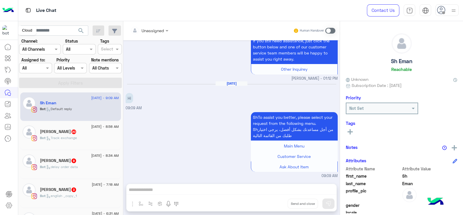
scroll to position [611, 0]
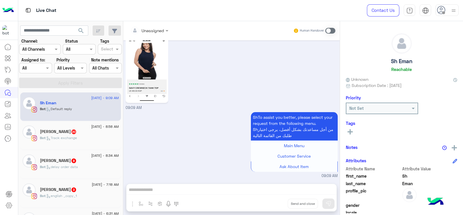
click at [42, 71] on div "Assigned on All" at bounding box center [31, 68] width 25 height 6
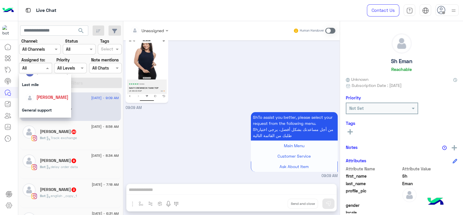
scroll to position [92, 0]
click at [50, 93] on span "[PERSON_NAME]" at bounding box center [52, 95] width 32 height 5
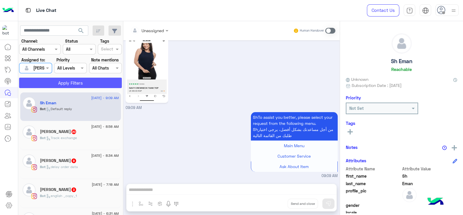
click at [105, 86] on button "Apply Filters" at bounding box center [70, 83] width 103 height 10
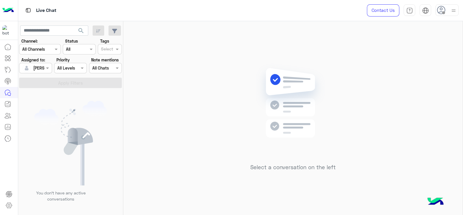
click at [458, 13] on div at bounding box center [447, 10] width 23 height 12
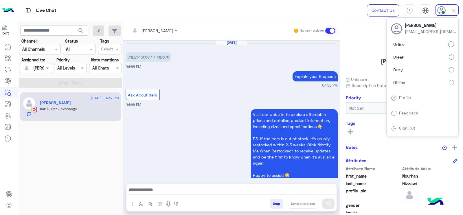
scroll to position [628, 0]
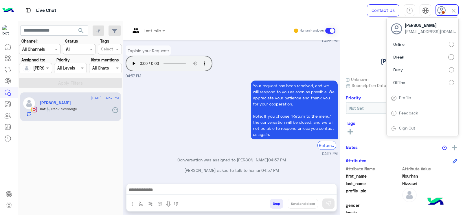
click at [139, 12] on div "Live Chat" at bounding box center [166, 10] width 297 height 21
click at [455, 9] on img at bounding box center [454, 11] width 7 height 7
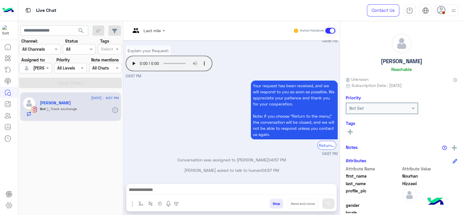
click at [452, 11] on img at bounding box center [453, 10] width 7 height 7
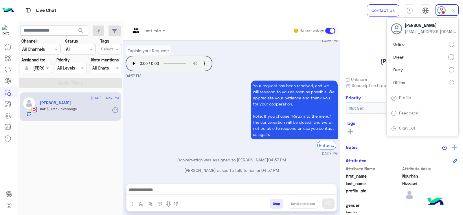
click at [330, 14] on div "Live Chat Contact Us Help Center عربي English [PERSON_NAME] [EMAIL_ADDRESS][DOM…" at bounding box center [240, 10] width 445 height 21
click at [89, 160] on div "[DATE] - 4:57 PM [PERSON_NAME] Bot : Track exchange" at bounding box center [70, 153] width 105 height 127
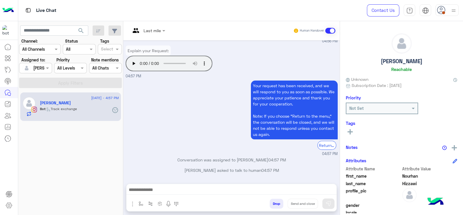
click at [226, 104] on div "Your request has been received, and we will respond to you as soon as possible.…" at bounding box center [232, 118] width 212 height 78
click at [44, 61] on label "Assigned to:" at bounding box center [33, 60] width 24 height 6
click at [43, 65] on div at bounding box center [35, 68] width 32 height 7
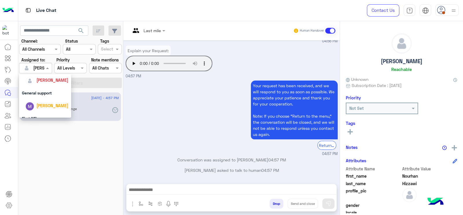
scroll to position [86, 0]
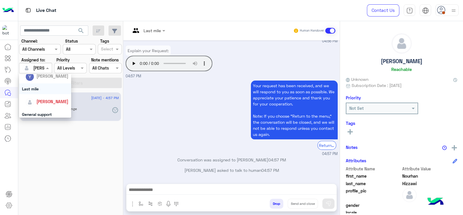
click at [32, 87] on div "Last mile" at bounding box center [45, 88] width 52 height 11
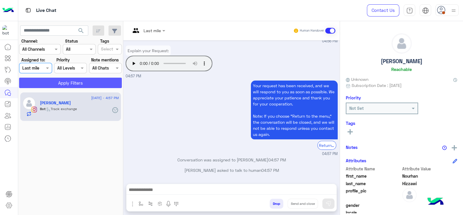
click at [66, 82] on button "Apply Filters" at bounding box center [70, 83] width 103 height 10
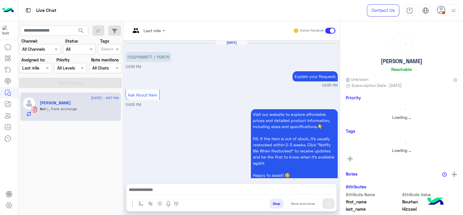
scroll to position [628, 0]
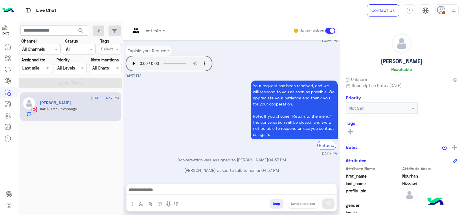
click at [449, 13] on div at bounding box center [447, 10] width 23 height 12
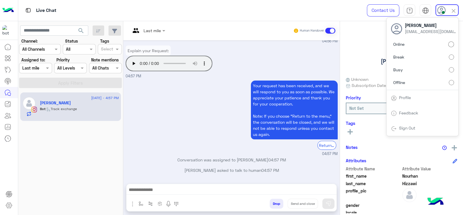
drag, startPoint x: 102, startPoint y: 150, endPoint x: 91, endPoint y: 125, distance: 27.5
click at [103, 150] on div "[DATE] - 4:57 PM [PERSON_NAME] Bot : Track exchange" at bounding box center [70, 153] width 105 height 127
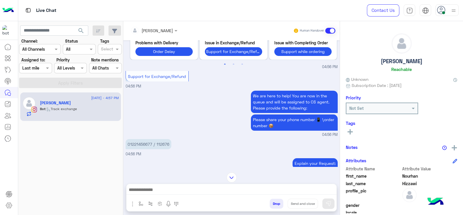
scroll to position [495, 0]
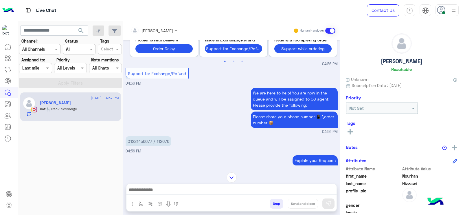
click at [167, 146] on p "01221456677 / 112676" at bounding box center [149, 141] width 46 height 10
copy p "112676"
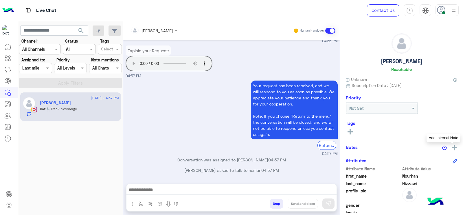
click at [452, 147] on img at bounding box center [454, 147] width 5 height 5
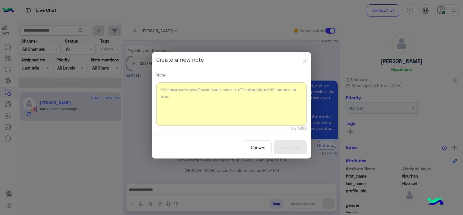
click at [231, 93] on div at bounding box center [231, 103] width 151 height 43
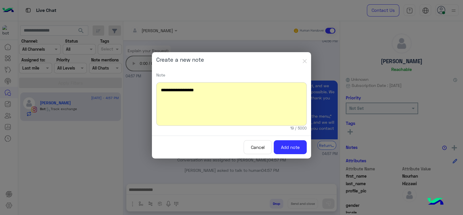
click at [213, 88] on div "**********" at bounding box center [231, 103] width 151 height 43
click at [262, 93] on div "**********" at bounding box center [231, 103] width 151 height 43
click at [284, 106] on div "**********" at bounding box center [231, 103] width 151 height 43
click at [257, 144] on button "Cancel" at bounding box center [258, 147] width 28 height 14
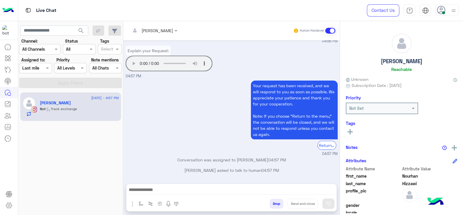
click at [140, 26] on div at bounding box center [136, 31] width 11 height 12
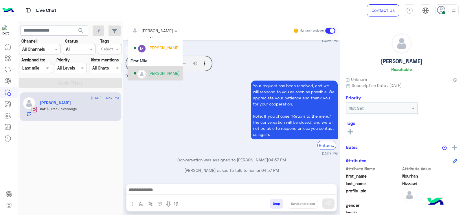
scroll to position [117, 0]
click at [152, 72] on div "[PERSON_NAME]" at bounding box center [164, 73] width 32 height 6
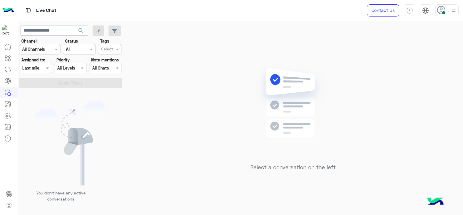
click at [36, 70] on div at bounding box center [35, 68] width 32 height 7
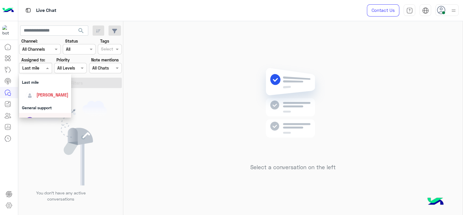
scroll to position [78, 0]
click at [48, 109] on span "[PERSON_NAME]" at bounding box center [52, 109] width 32 height 5
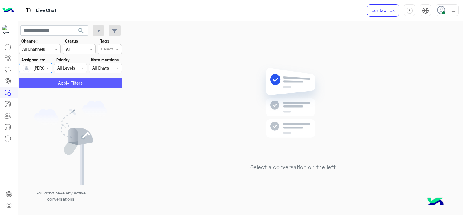
click at [81, 80] on button "Apply Filters" at bounding box center [70, 83] width 103 height 10
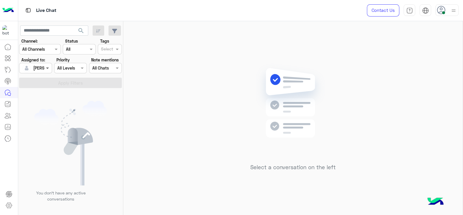
click at [46, 65] on span at bounding box center [48, 68] width 7 height 6
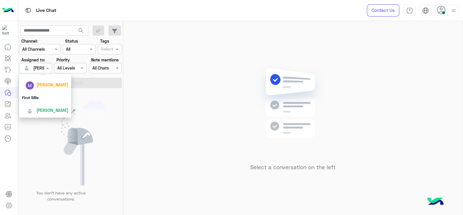
scroll to position [0, 0]
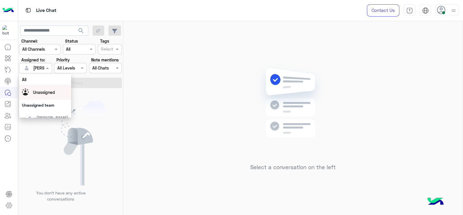
click at [56, 91] on div "Unassigned" at bounding box center [45, 92] width 46 height 10
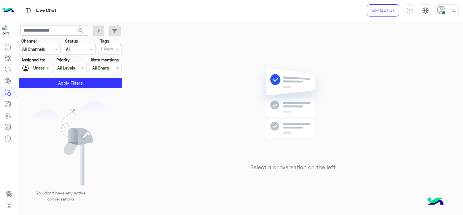
click at [112, 50] on div at bounding box center [107, 50] width 14 height 8
click at [112, 57] on div "Follow up" at bounding box center [110, 60] width 24 height 11
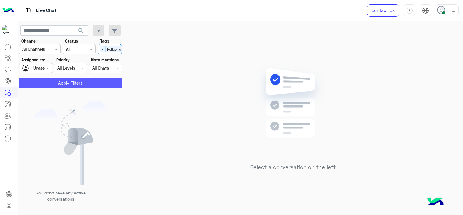
click at [82, 79] on button "Apply Filters" at bounding box center [70, 83] width 103 height 10
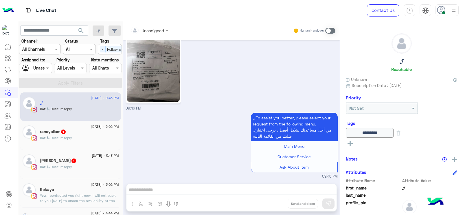
click at [66, 128] on div "9 August - 6:02 PM" at bounding box center [79, 127] width 79 height 4
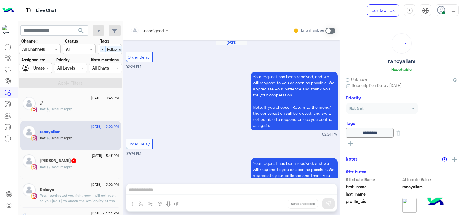
scroll to position [576, 0]
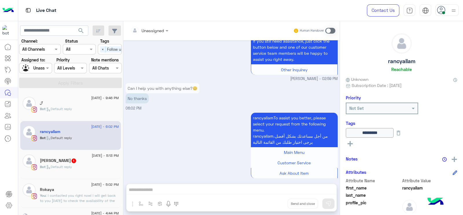
click at [72, 160] on span "1" at bounding box center [74, 160] width 5 height 5
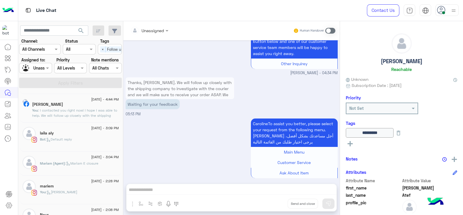
scroll to position [114, 0]
click at [81, 107] on span ": I contacted you right now! I hope I was able to help. We will follow up close…" at bounding box center [74, 114] width 85 height 15
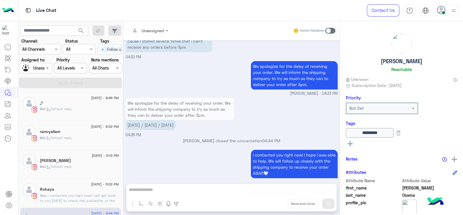
click at [46, 109] on span ": Default reply" at bounding box center [58, 109] width 27 height 4
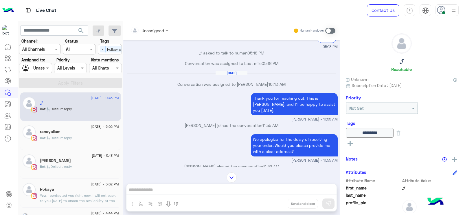
scroll to position [1240, 0]
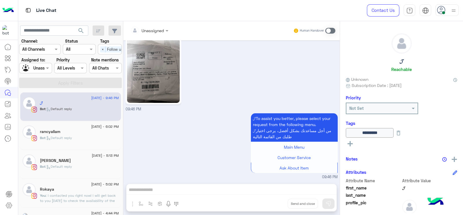
click at [132, 88] on img at bounding box center [153, 67] width 53 height 70
click at [148, 65] on img at bounding box center [153, 67] width 53 height 70
click at [154, 74] on img at bounding box center [153, 67] width 53 height 70
click at [147, 28] on input "text" at bounding box center [142, 31] width 23 height 6
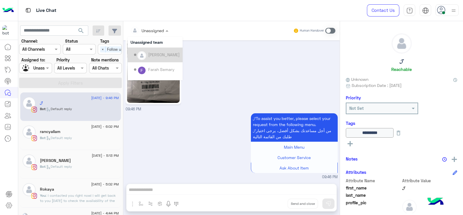
scroll to position [103, 0]
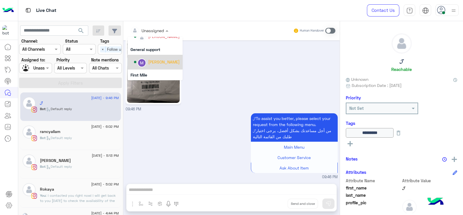
click at [156, 64] on div "[PERSON_NAME]" at bounding box center [164, 62] width 32 height 6
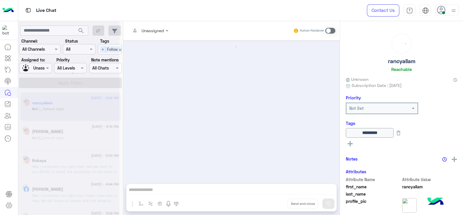
scroll to position [576, 0]
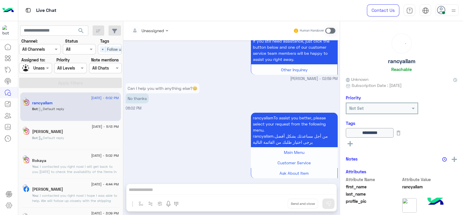
click at [43, 64] on div "Unassigned" at bounding box center [33, 68] width 22 height 10
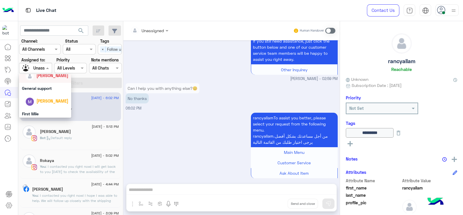
scroll to position [0, 0]
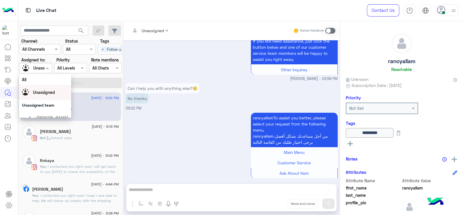
click at [159, 114] on div "rancyallamTo assist you better, please select your request from the following m…" at bounding box center [232, 148] width 212 height 74
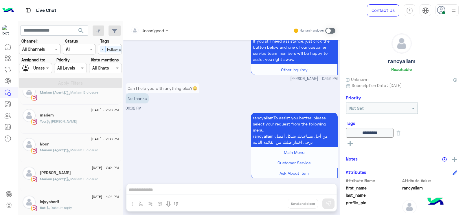
scroll to position [163, 0]
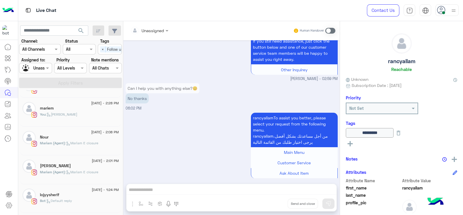
click at [69, 114] on span ": Jana close" at bounding box center [62, 114] width 32 height 4
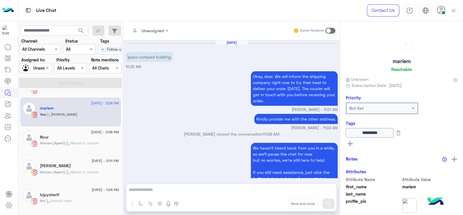
scroll to position [519, 0]
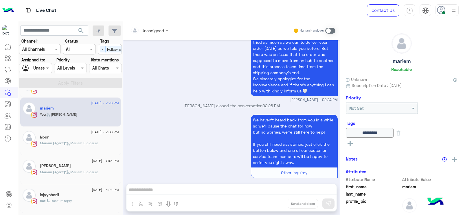
click at [182, 138] on div "We haven’t heard back from you in a while, so we’ll pause the chat for now but …" at bounding box center [232, 149] width 212 height 72
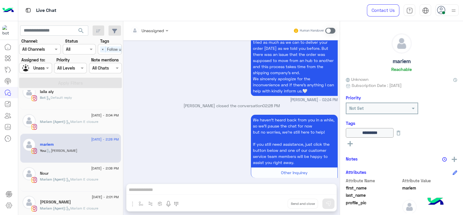
scroll to position [0, 0]
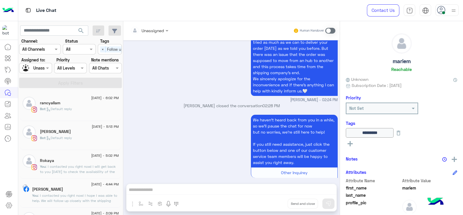
click at [68, 107] on span ": Default reply" at bounding box center [58, 109] width 27 height 4
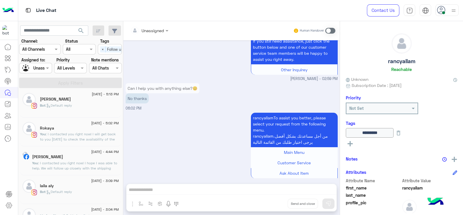
scroll to position [33, 0]
click at [68, 109] on div "Bot : Default reply" at bounding box center [79, 107] width 79 height 10
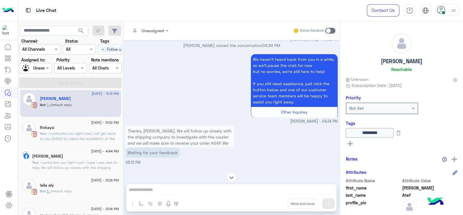
scroll to position [495, 0]
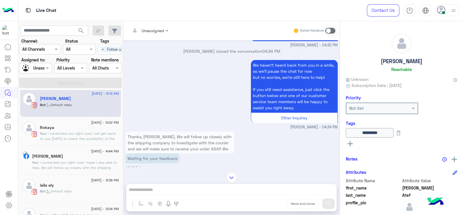
click at [62, 132] on span ": I contacted you right now! I will get back to you tomorrow to check the avail…" at bounding box center [78, 138] width 76 height 15
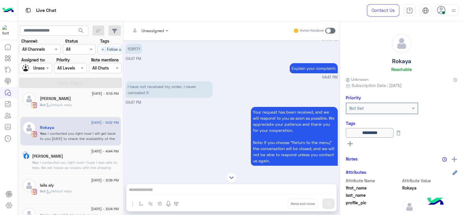
scroll to position [383, 0]
click at [40, 72] on div "Unassigned" at bounding box center [33, 68] width 22 height 10
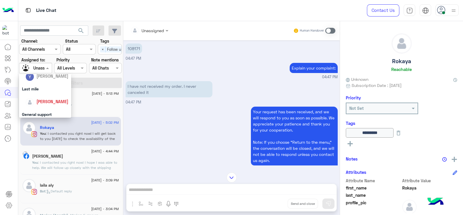
scroll to position [72, 0]
click at [48, 111] on div "[PERSON_NAME]" at bounding box center [46, 115] width 43 height 10
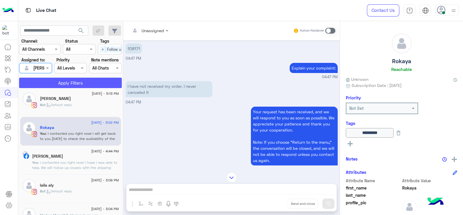
click at [71, 83] on button "Apply Filters" at bounding box center [70, 83] width 103 height 10
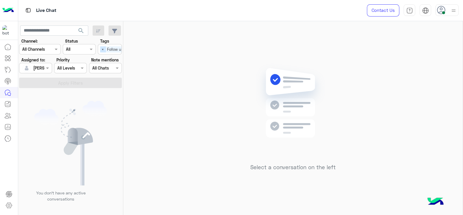
click at [104, 48] on span "×" at bounding box center [103, 49] width 6 height 6
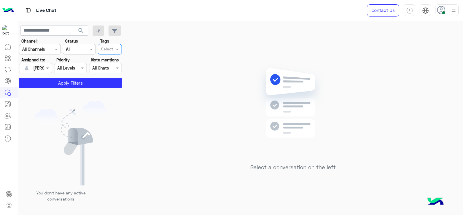
scroll to position [0, 0]
click at [50, 86] on button "Apply Filters" at bounding box center [70, 83] width 103 height 10
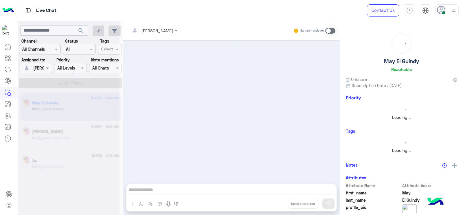
scroll to position [116, 0]
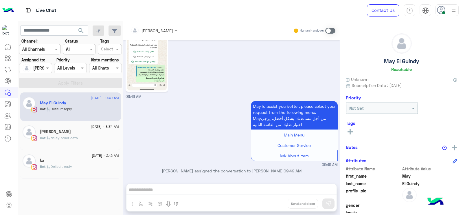
click at [62, 160] on div "هنا" at bounding box center [79, 161] width 79 height 6
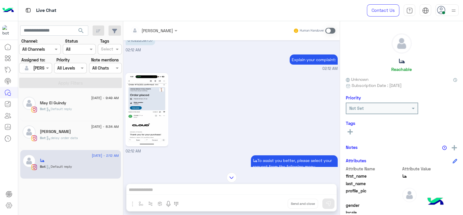
scroll to position [666, 0]
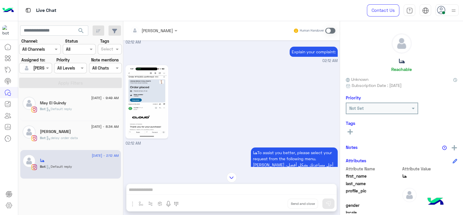
click at [147, 116] on img at bounding box center [147, 102] width 40 height 70
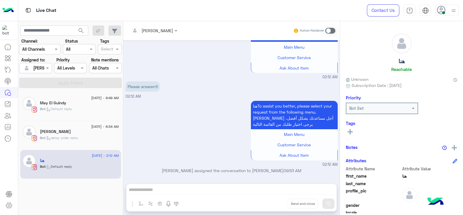
click at [329, 32] on span at bounding box center [331, 31] width 10 height 6
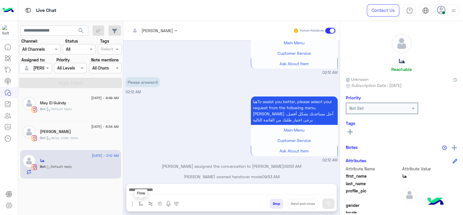
scroll to position [815, 0]
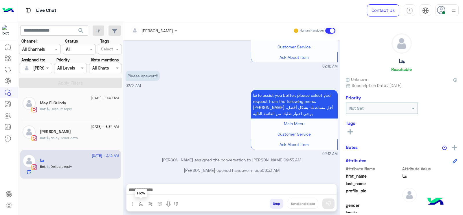
click at [144, 207] on button "button" at bounding box center [141, 204] width 10 height 10
click at [150, 194] on div "enter flow name" at bounding box center [157, 191] width 34 height 7
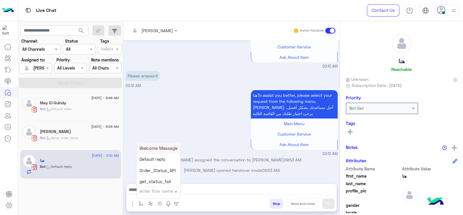
type input "*"
click at [158, 171] on span "J Greeting" at bounding box center [150, 169] width 21 height 5
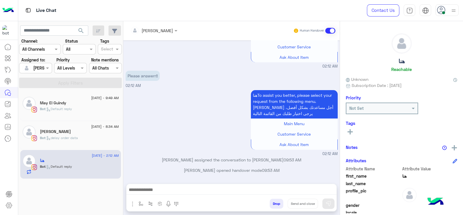
type textarea "**********"
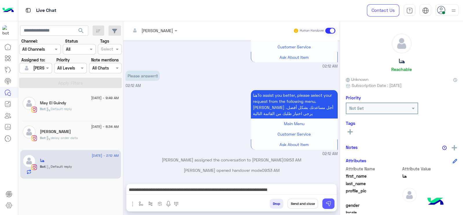
click at [327, 202] on img at bounding box center [329, 204] width 6 height 6
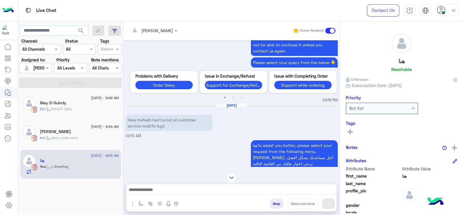
scroll to position [191, 0]
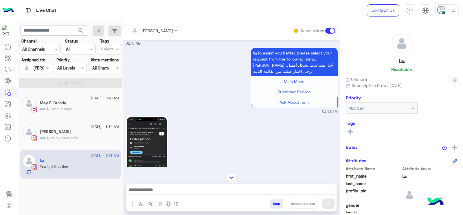
click at [151, 143] on img at bounding box center [147, 152] width 40 height 70
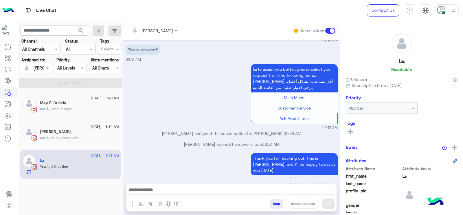
scroll to position [1640, 0]
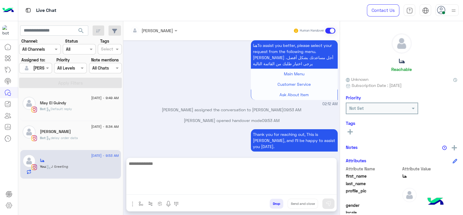
click at [163, 189] on textarea at bounding box center [232, 177] width 210 height 35
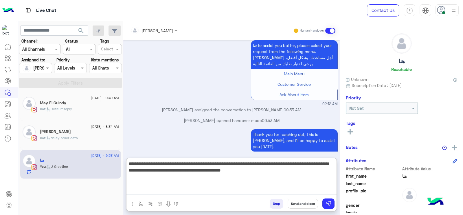
paste textarea "*"
paste textarea "**"
paste textarea "**********"
click at [301, 174] on textarea "**********" at bounding box center [232, 177] width 210 height 35
click at [301, 173] on textarea "**********" at bounding box center [232, 177] width 210 height 35
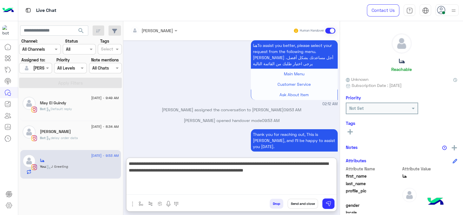
click at [301, 172] on textarea "**********" at bounding box center [232, 177] width 210 height 35
type textarea "**********"
click at [284, 178] on textarea "**********" at bounding box center [232, 177] width 210 height 35
click at [314, 180] on textarea "**********" at bounding box center [232, 177] width 210 height 35
click at [255, 179] on textarea "**********" at bounding box center [232, 177] width 210 height 35
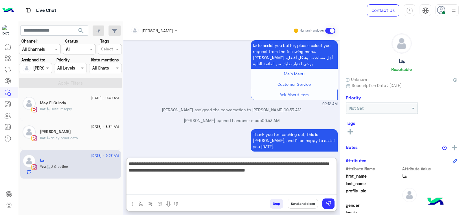
click at [313, 178] on textarea "**********" at bounding box center [232, 177] width 210 height 35
click at [301, 171] on textarea "**********" at bounding box center [232, 177] width 210 height 35
click at [310, 176] on textarea "**********" at bounding box center [232, 177] width 210 height 35
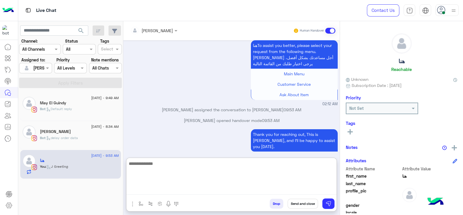
scroll to position [1722, 0]
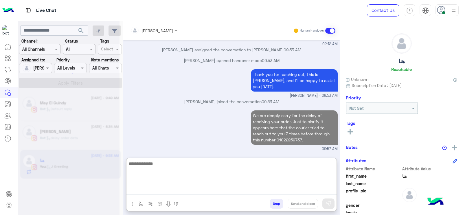
type textarea "*"
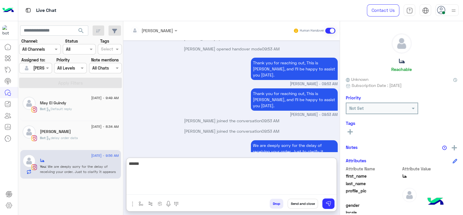
scroll to position [1797, 0]
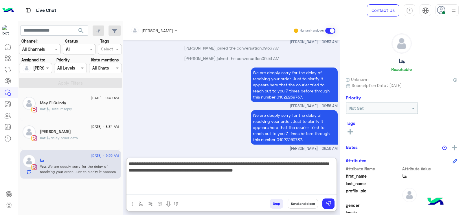
type textarea "**********"
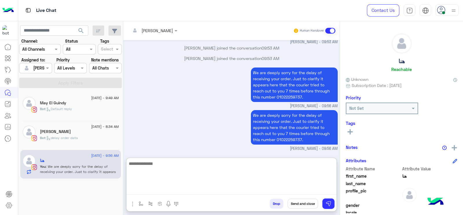
scroll to position [1840, 0]
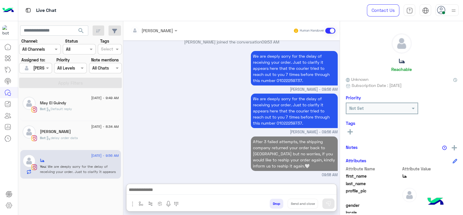
click at [76, 124] on div "10 August - 8:34 AM jasmin khaled Bot : delay order data" at bounding box center [70, 135] width 101 height 29
click at [75, 135] on div "[PERSON_NAME]" at bounding box center [79, 132] width 79 height 6
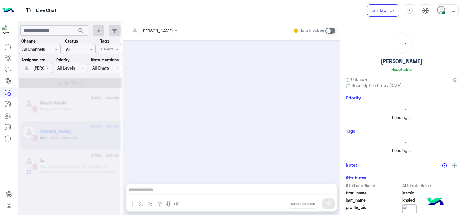
click at [142, 205] on div "Jana Aboelseoud Human Handover enter flow name Drop Send and close" at bounding box center [231, 119] width 217 height 196
click at [324, 32] on div "Human Handover" at bounding box center [314, 30] width 43 height 10
click at [330, 32] on span at bounding box center [331, 31] width 10 height 6
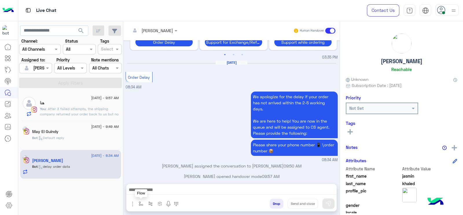
scroll to position [604, 0]
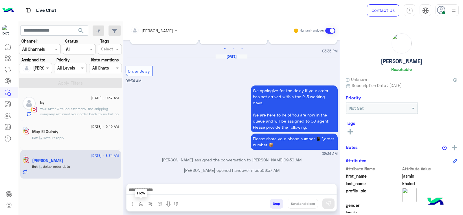
click at [142, 204] on img "button" at bounding box center [141, 203] width 5 height 5
click at [145, 191] on input "text" at bounding box center [152, 191] width 24 height 7
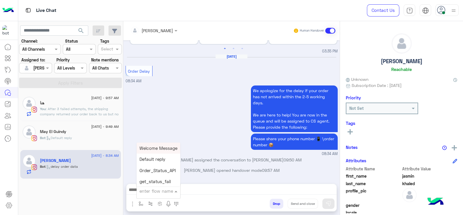
type input "*"
click at [167, 170] on div "J Greeting" at bounding box center [158, 169] width 43 height 11
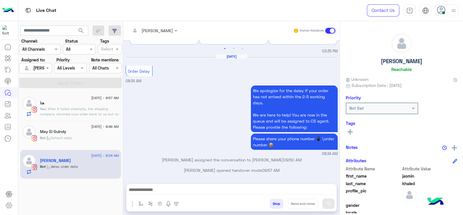
type textarea "**********"
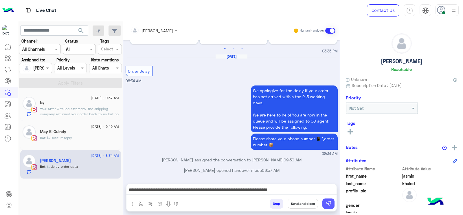
click at [332, 201] on button at bounding box center [329, 203] width 12 height 10
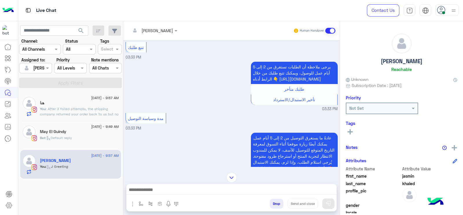
scroll to position [70, 0]
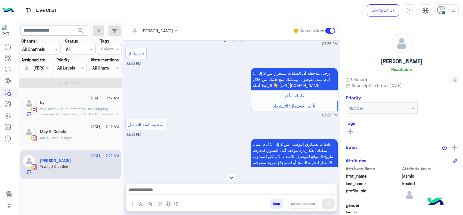
click at [153, 28] on input "text" at bounding box center [147, 31] width 32 height 6
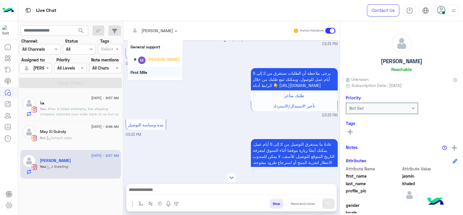
scroll to position [117, 0]
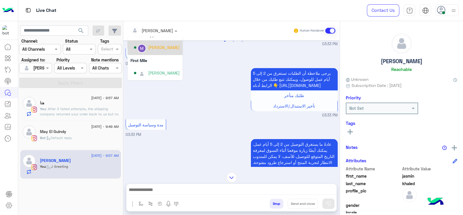
click at [161, 51] on div "[PERSON_NAME]" at bounding box center [157, 48] width 46 height 10
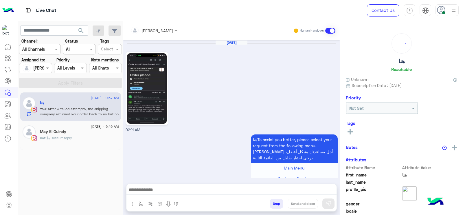
scroll to position [675, 0]
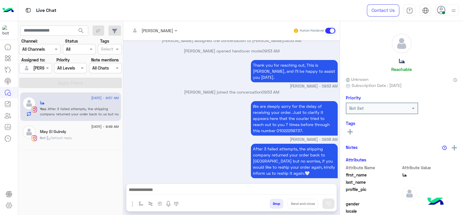
click at [73, 130] on div "May El Guindy" at bounding box center [79, 132] width 79 height 6
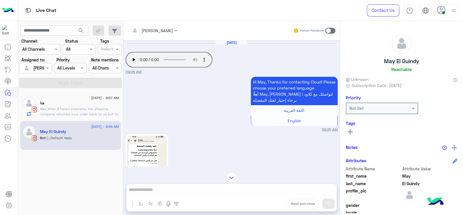
click at [138, 161] on img at bounding box center [147, 171] width 40 height 70
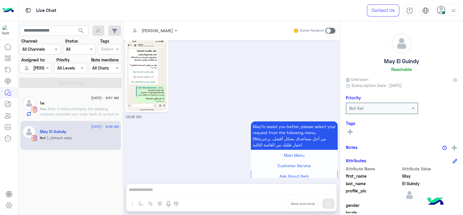
scroll to position [116, 0]
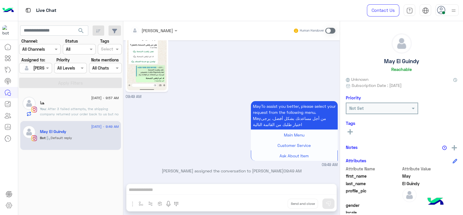
click at [329, 32] on span at bounding box center [331, 31] width 10 height 6
click at [139, 203] on div "Jana Aboelseoud Human Handover Aug 10, 2025 Your browser does not support the a…" at bounding box center [231, 119] width 217 height 196
click at [142, 190] on div "Jana Aboelseoud Human Handover Aug 10, 2025 Your browser does not support the a…" at bounding box center [231, 119] width 217 height 196
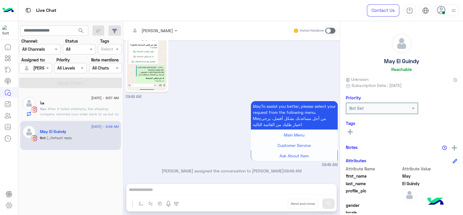
click at [140, 201] on div "Jana Aboelseoud Human Handover Aug 10, 2025 Your browser does not support the a…" at bounding box center [231, 119] width 217 height 196
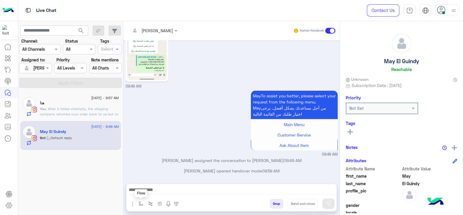
click at [139, 203] on img "button" at bounding box center [141, 203] width 5 height 5
click at [151, 188] on input "text" at bounding box center [152, 191] width 24 height 7
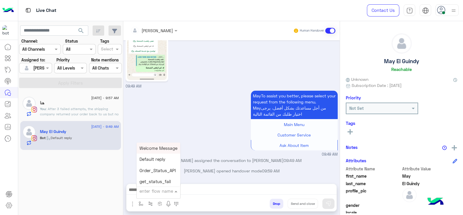
type input "*"
click at [149, 173] on div "J Greeting" at bounding box center [158, 169] width 43 height 11
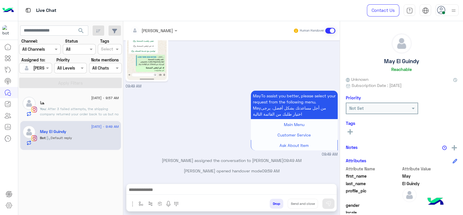
type textarea "**********"
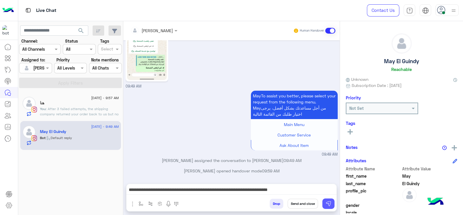
click at [328, 202] on img at bounding box center [329, 204] width 6 height 6
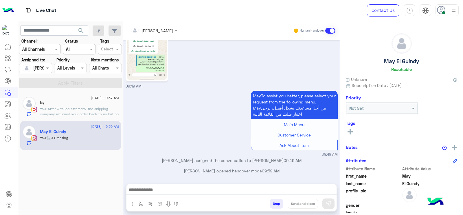
scroll to position [161, 0]
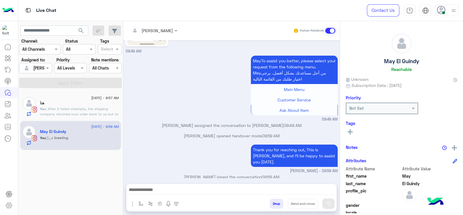
click at [191, 102] on div "MayTo assist you better, please select your request from the following menu. Ma…" at bounding box center [232, 88] width 212 height 68
click at [81, 100] on div "10 August - 9:57 AM" at bounding box center [79, 99] width 79 height 4
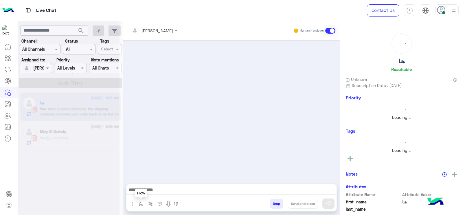
click at [142, 208] on button "button" at bounding box center [141, 204] width 10 height 10
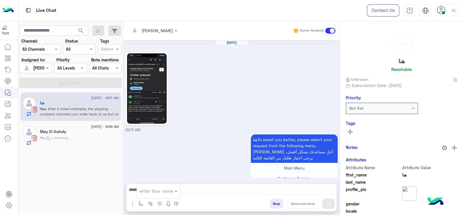
scroll to position [675, 0]
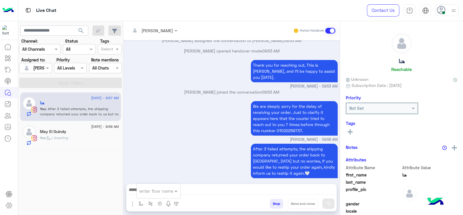
click at [348, 133] on icon at bounding box center [350, 131] width 5 height 5
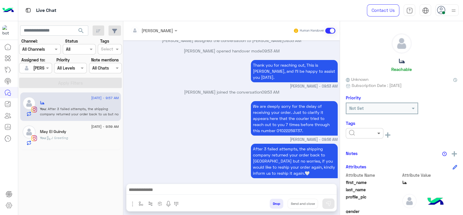
click at [379, 136] on span at bounding box center [379, 133] width 7 height 6
click at [367, 146] on span "Follow up" at bounding box center [358, 147] width 18 height 5
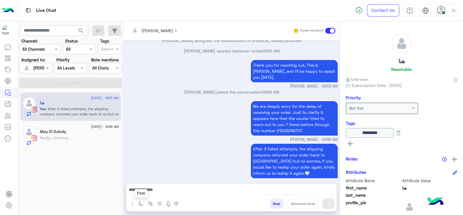
click at [141, 202] on img "button" at bounding box center [141, 203] width 5 height 5
click at [148, 195] on div "enter flow name" at bounding box center [159, 191] width 44 height 10
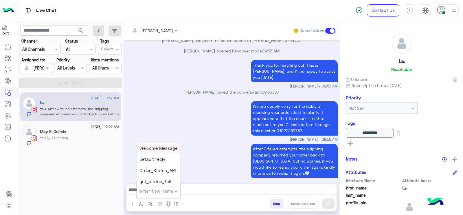
type input "*"
click at [153, 182] on span "Jana close" at bounding box center [156, 180] width 33 height 5
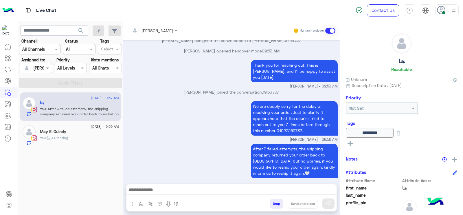
type textarea "**********"
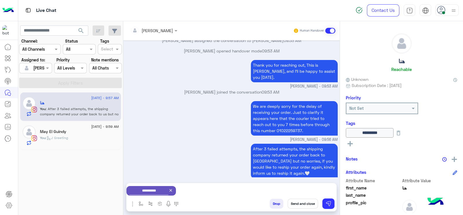
click at [303, 203] on button "Send and close" at bounding box center [303, 204] width 30 height 10
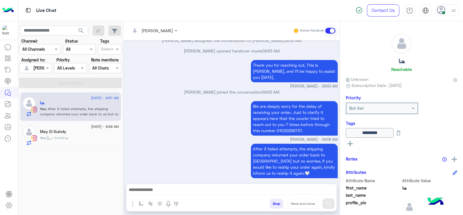
click at [87, 135] on div "You : J Greeting" at bounding box center [79, 140] width 79 height 10
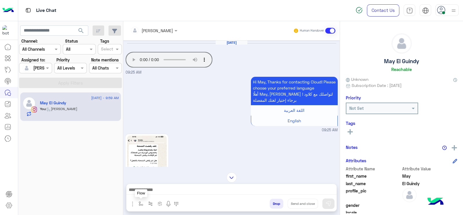
click at [143, 200] on button "button" at bounding box center [141, 204] width 10 height 10
click at [148, 190] on input "text" at bounding box center [152, 191] width 24 height 7
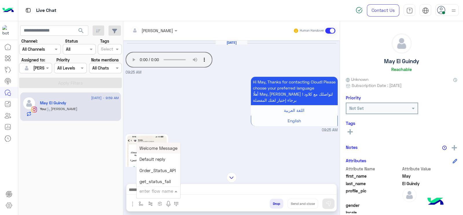
type input "*"
click at [160, 171] on div "J Greeting" at bounding box center [158, 169] width 43 height 11
type textarea "**********"
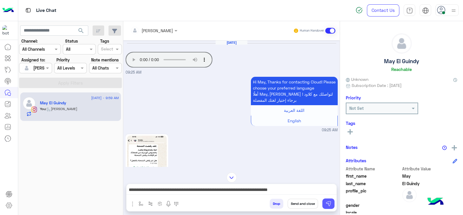
click at [331, 202] on img at bounding box center [329, 204] width 6 height 6
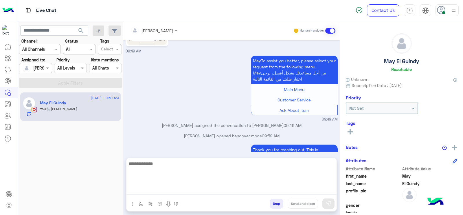
click at [317, 192] on textarea at bounding box center [232, 177] width 210 height 35
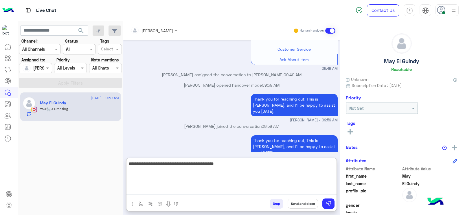
type textarea "**********"
click at [236, 187] on textarea "**********" at bounding box center [232, 177] width 210 height 35
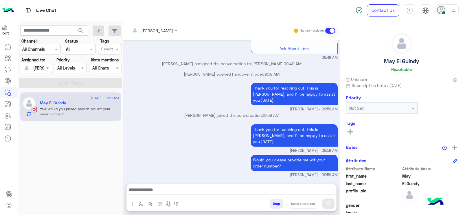
click at [355, 130] on div "See All" at bounding box center [402, 131] width 112 height 7
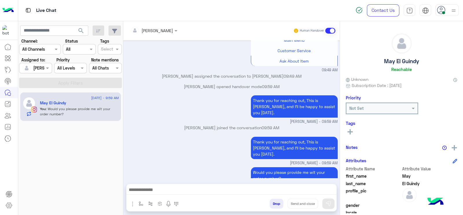
click at [352, 131] on rect at bounding box center [350, 131] width 5 height 1
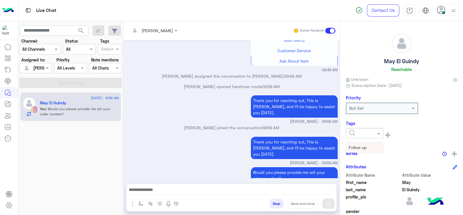
click at [361, 130] on input "text" at bounding box center [358, 133] width 18 height 6
click at [370, 150] on div "Follow up" at bounding box center [365, 147] width 38 height 11
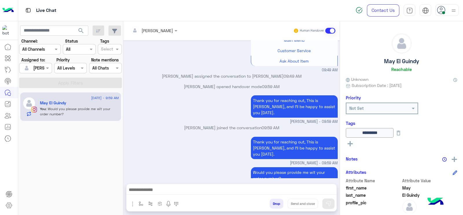
click at [147, 166] on div "Would you please provide me wit your order number? Jana Aboelseoud - 09:59 AM" at bounding box center [232, 178] width 212 height 25
click at [139, 203] on img "button" at bounding box center [141, 203] width 5 height 5
click at [155, 192] on input "text" at bounding box center [152, 191] width 24 height 7
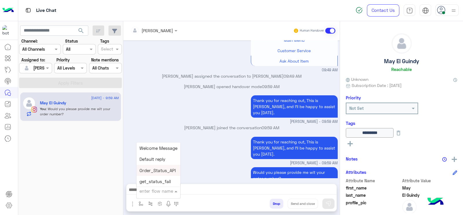
type input "*"
click at [153, 177] on div "Jana close" at bounding box center [158, 180] width 43 height 11
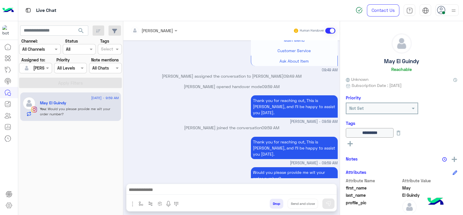
type textarea "**********"
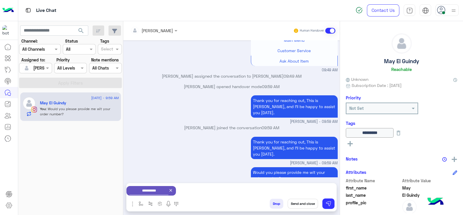
scroll to position [211, 0]
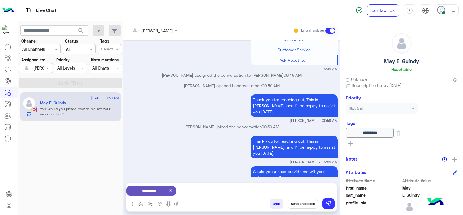
click at [307, 202] on button "Send and close" at bounding box center [303, 204] width 30 height 10
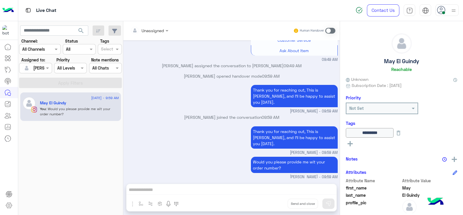
scroll to position [292, 0]
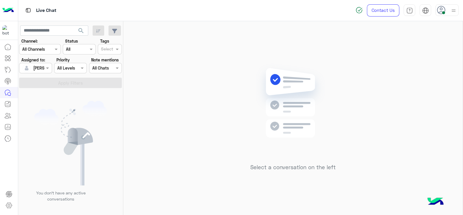
click at [456, 8] on img at bounding box center [453, 10] width 7 height 7
